Goal: Navigation & Orientation: Find specific page/section

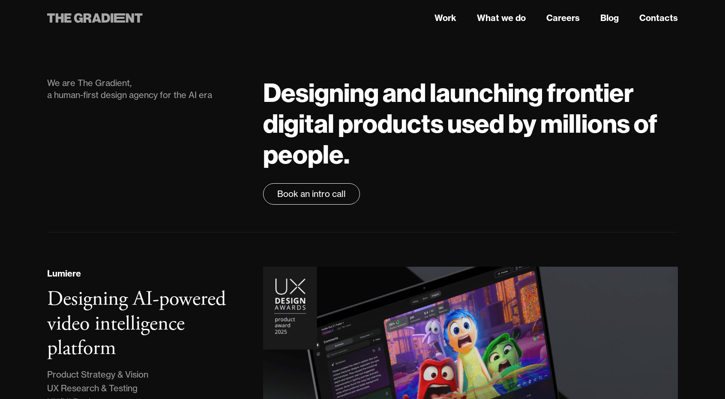
drag, startPoint x: 128, startPoint y: 15, endPoint x: 113, endPoint y: 21, distance: 16.5
click at [113, 21] on icon at bounding box center [112, 17] width 3 height 9
click at [118, 18] on icon at bounding box center [119, 17] width 11 height 9
drag, startPoint x: 0, startPoint y: 0, endPoint x: 118, endPoint y: 18, distance: 119.5
click at [118, 18] on icon at bounding box center [119, 17] width 11 height 9
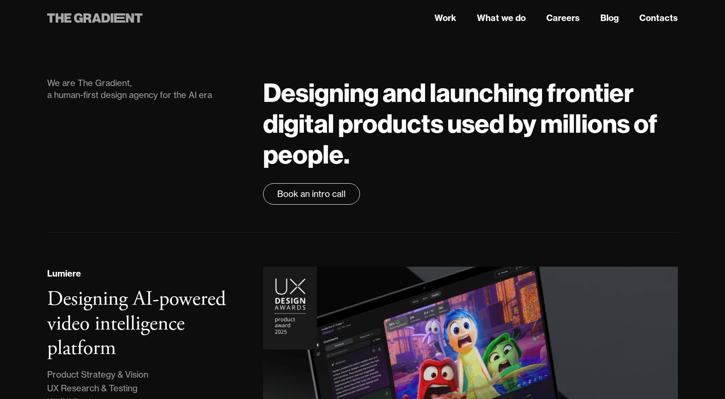
drag, startPoint x: 97, startPoint y: 17, endPoint x: 65, endPoint y: 19, distance: 32.2
click at [70, 19] on icon at bounding box center [95, 17] width 96 height 15
click at [116, 18] on icon at bounding box center [119, 17] width 11 height 9
click at [125, 18] on icon at bounding box center [95, 17] width 96 height 15
